Goal: Task Accomplishment & Management: Complete application form

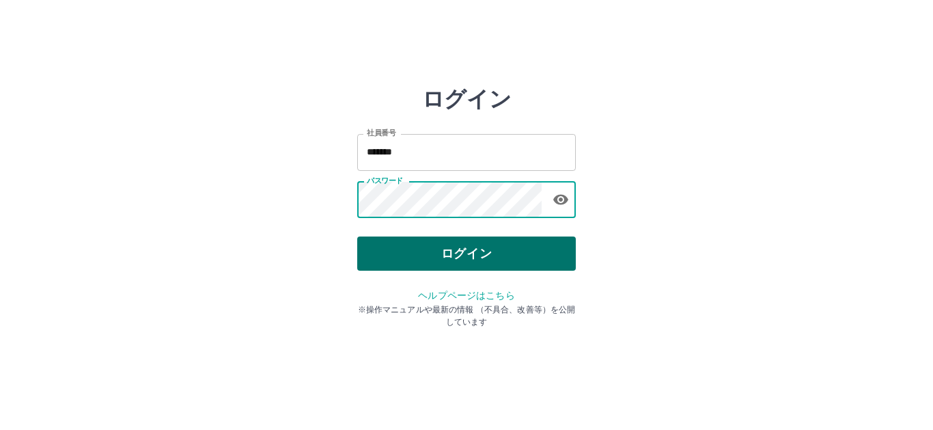
click at [477, 257] on button "ログイン" at bounding box center [466, 253] width 219 height 34
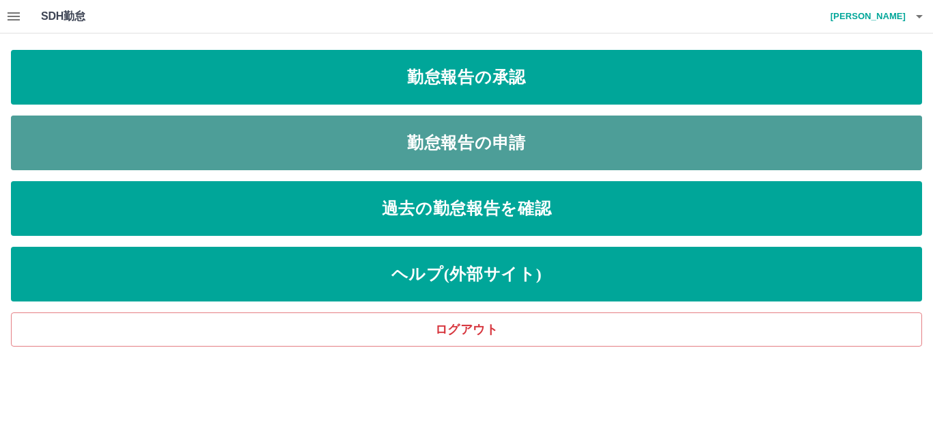
click at [423, 154] on link "勤怠報告の申請" at bounding box center [466, 142] width 911 height 55
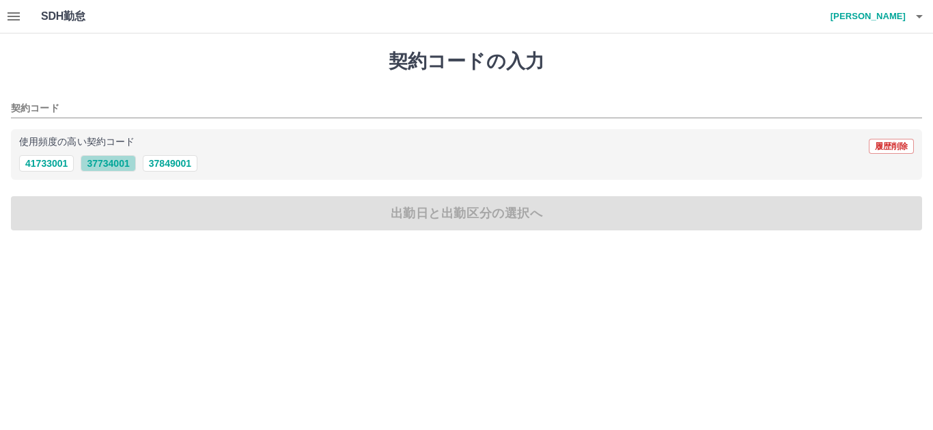
click at [122, 164] on button "37734001" at bounding box center [108, 163] width 55 height 16
type input "********"
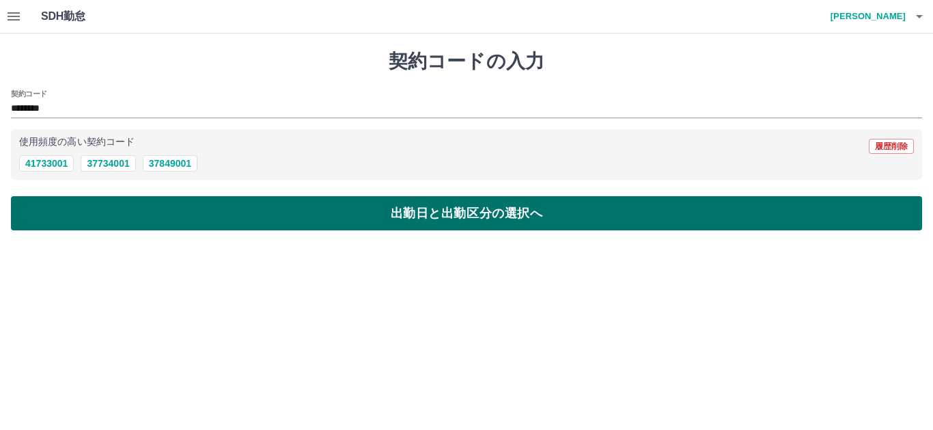
click at [475, 210] on button "出勤日と出勤区分の選択へ" at bounding box center [466, 213] width 911 height 34
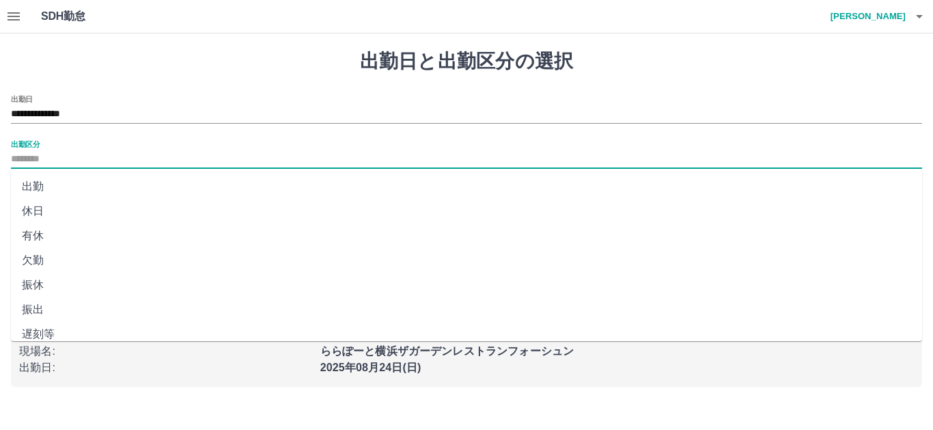
click at [74, 161] on input "出勤区分" at bounding box center [466, 159] width 911 height 17
click at [50, 185] on li "出勤" at bounding box center [466, 186] width 911 height 25
type input "**"
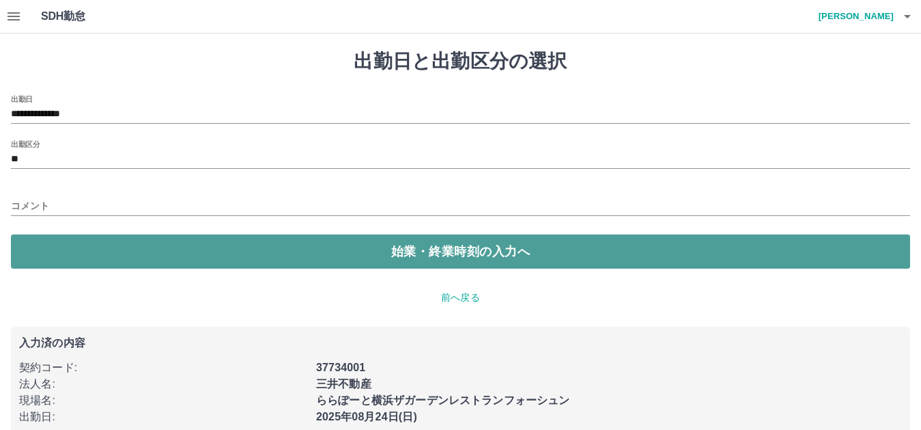
click at [449, 247] on button "始業・終業時刻の入力へ" at bounding box center [461, 251] width 900 height 34
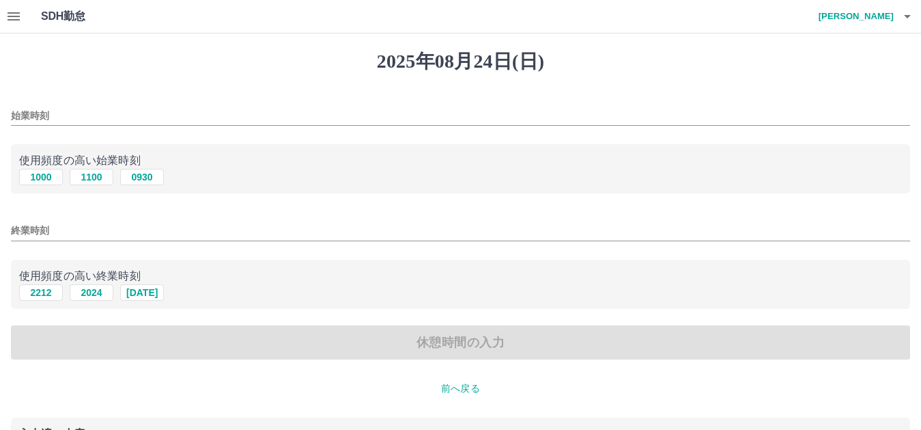
click at [64, 111] on input "始業時刻" at bounding box center [461, 116] width 900 height 20
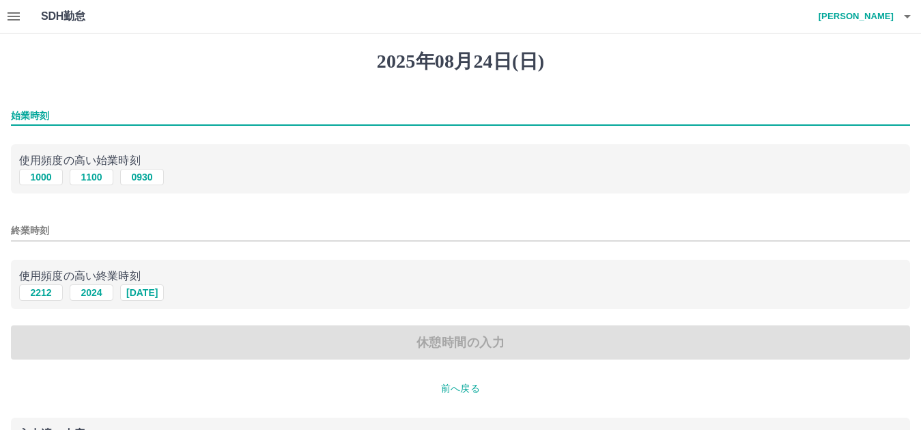
type input "****"
click at [71, 236] on input "終業時刻" at bounding box center [461, 231] width 900 height 20
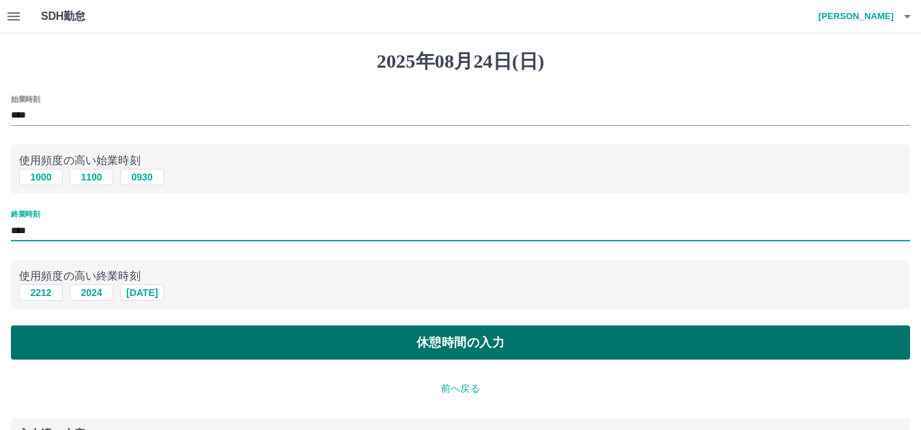
type input "****"
click at [505, 353] on button "休憩時間の入力" at bounding box center [461, 342] width 900 height 34
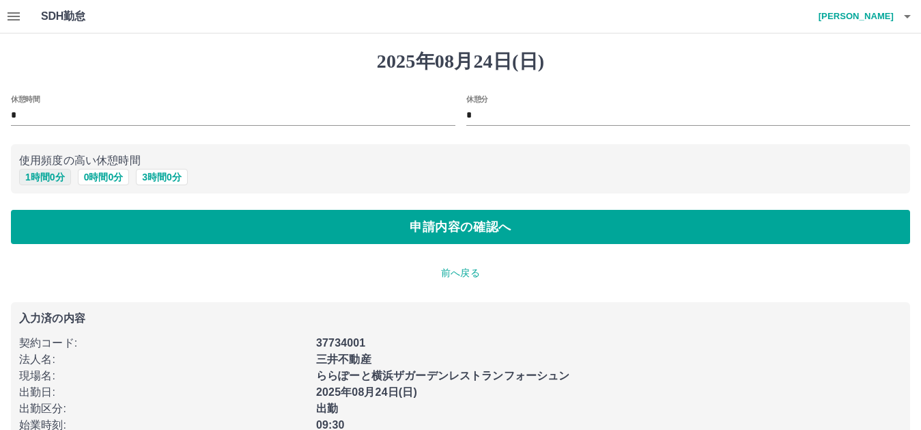
click at [38, 178] on button "1 時間 0 分" at bounding box center [45, 177] width 52 height 16
type input "*"
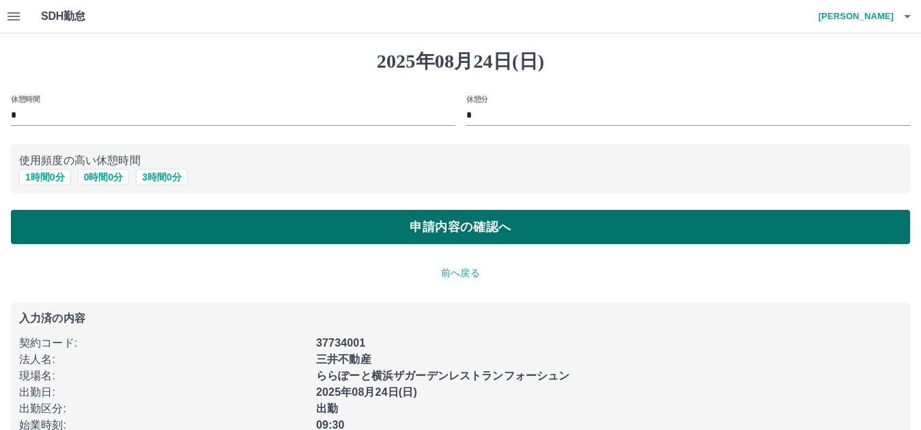
click at [483, 232] on button "申請内容の確認へ" at bounding box center [461, 227] width 900 height 34
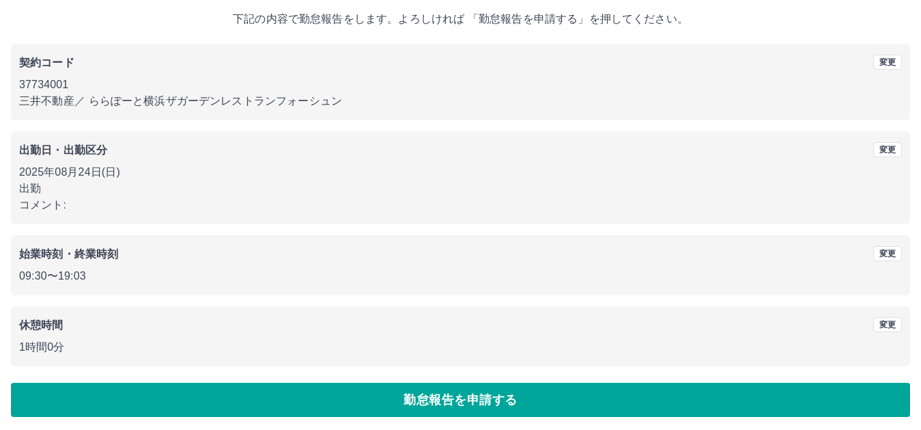
scroll to position [82, 0]
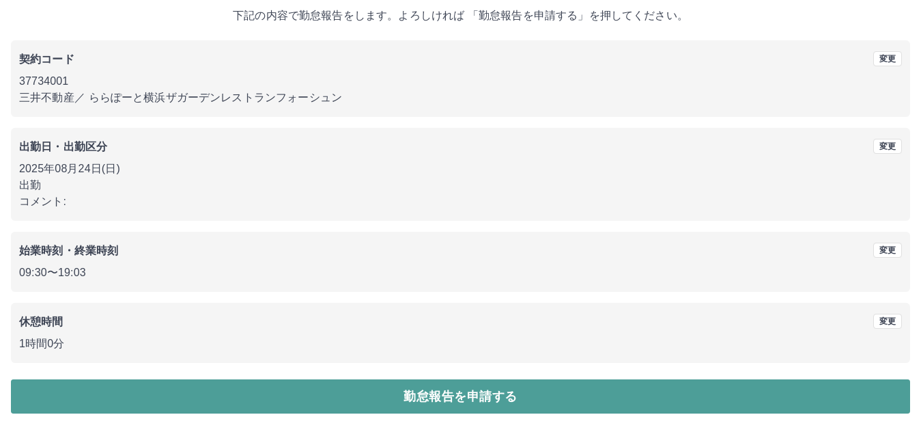
click at [436, 398] on button "勤怠報告を申請する" at bounding box center [461, 396] width 900 height 34
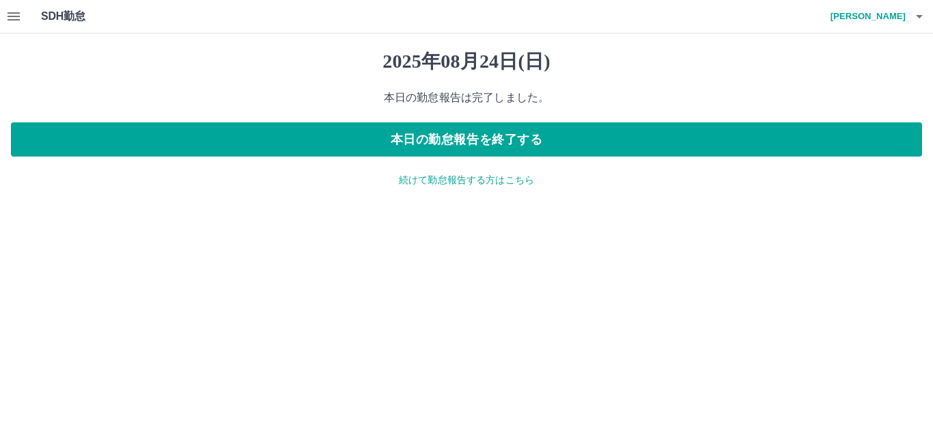
click at [924, 19] on icon "button" at bounding box center [919, 16] width 16 height 16
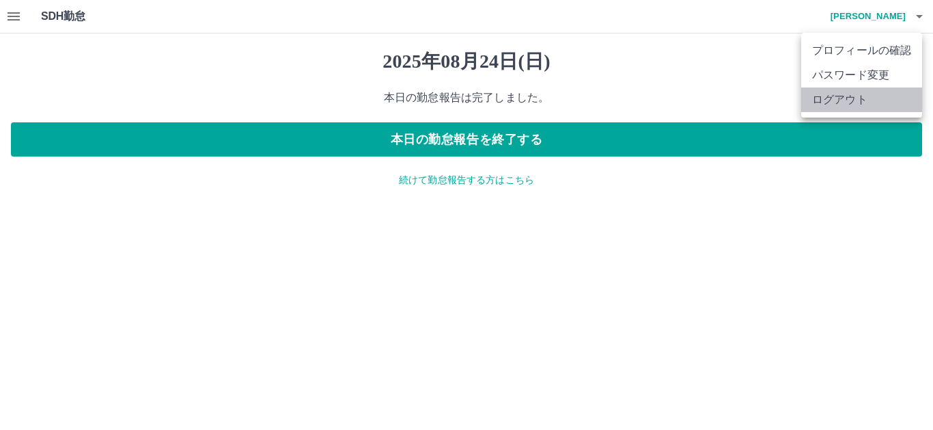
click at [828, 95] on li "ログアウト" at bounding box center [861, 99] width 121 height 25
